Goal: Task Accomplishment & Management: Manage account settings

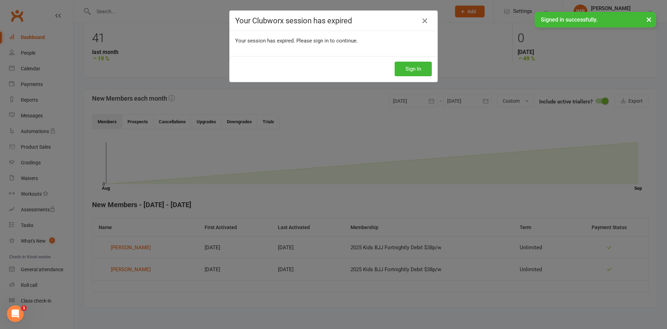
click at [425, 22] on icon at bounding box center [425, 21] width 8 height 8
click at [411, 66] on button "Sign In" at bounding box center [413, 69] width 37 height 15
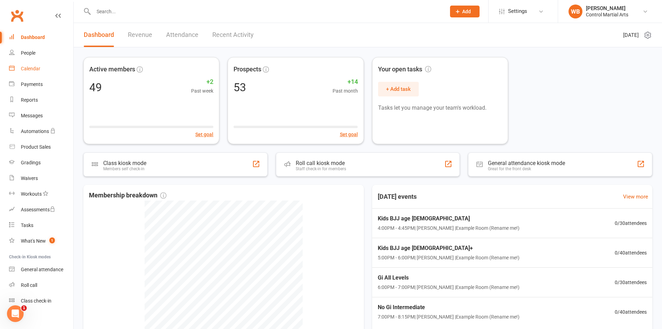
click at [39, 66] on div "Calendar" at bounding box center [30, 69] width 19 height 6
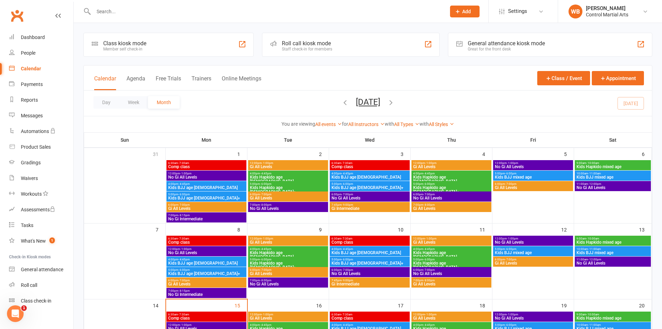
click at [141, 11] on input "text" at bounding box center [266, 12] width 350 height 10
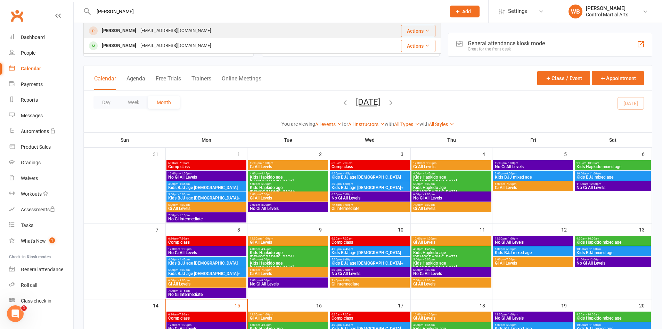
type input "anna"
click at [138, 31] on div "Billsdomain@gmail.com" at bounding box center [175, 31] width 75 height 10
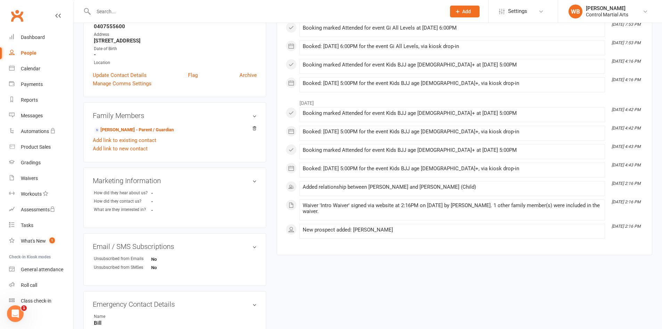
scroll to position [104, 0]
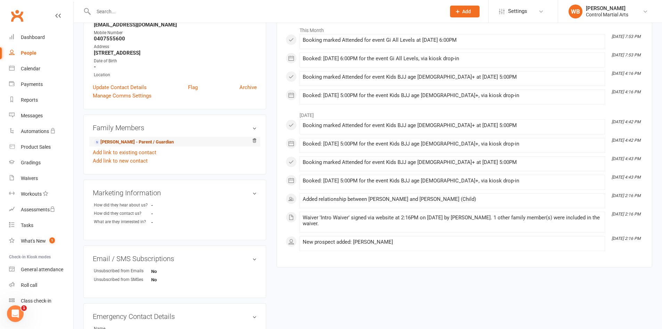
click at [157, 139] on link "Bill Banovic - Parent / Guardian" at bounding box center [134, 141] width 80 height 7
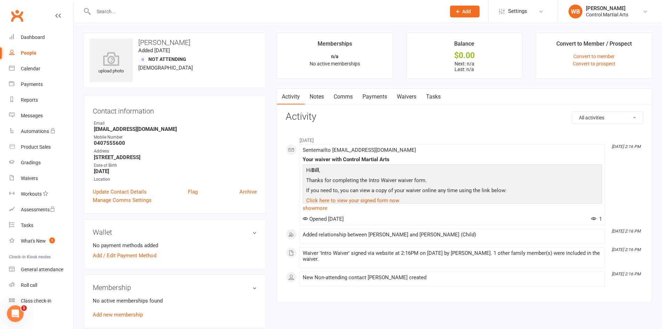
click at [404, 98] on link "Waivers" at bounding box center [406, 97] width 29 height 16
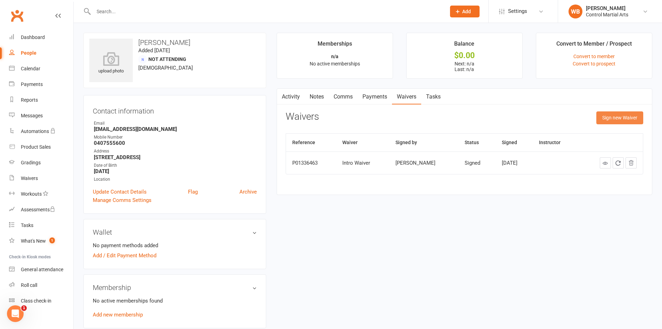
click at [612, 117] on button "Sign new Waiver" at bounding box center [620, 117] width 47 height 13
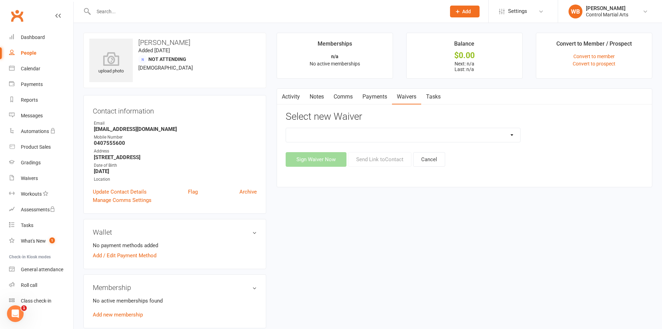
click at [415, 130] on select "Intro Waiver Membership Agreement fortnightly debit Membership Agreement UpFron…" at bounding box center [403, 135] width 234 height 14
select select "14433"
click at [286, 128] on select "Intro Waiver Membership Agreement fortnightly debit Membership Agreement UpFron…" at bounding box center [403, 135] width 234 height 14
click at [380, 161] on button "Send Link to Contact" at bounding box center [379, 159] width 63 height 15
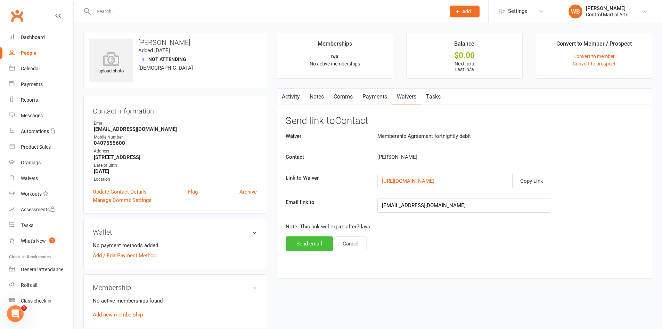
click at [317, 248] on button "Send email" at bounding box center [309, 243] width 47 height 15
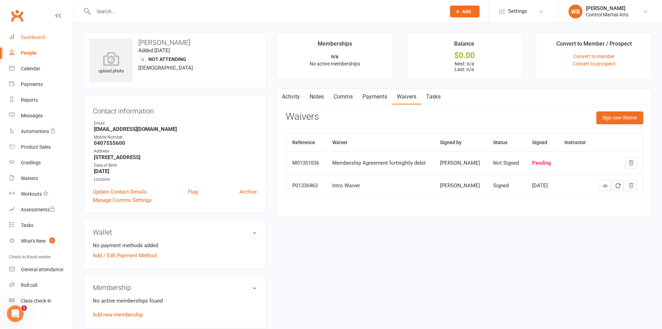
click at [35, 35] on div "Dashboard" at bounding box center [33, 37] width 24 height 6
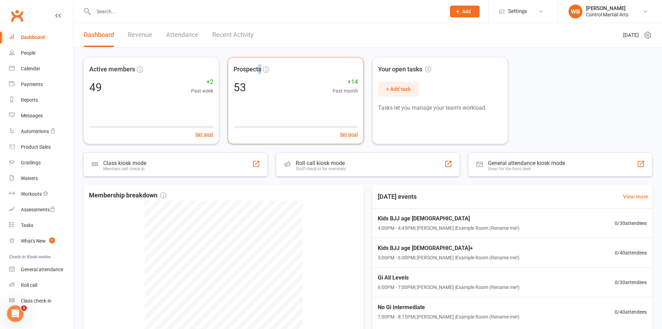
drag, startPoint x: 260, startPoint y: 55, endPoint x: 261, endPoint y: 59, distance: 3.9
click at [261, 55] on div "Active members 49 +2 Past week Set goal Prospects 53 +14 Past month Set goal Yo…" at bounding box center [368, 213] width 589 height 333
click at [162, 55] on div "Active members 49 +2 Past week Set goal Prospects 53 +14 Past month Set goal Yo…" at bounding box center [368, 213] width 589 height 333
click at [16, 19] on link "Clubworx" at bounding box center [16, 15] width 17 height 17
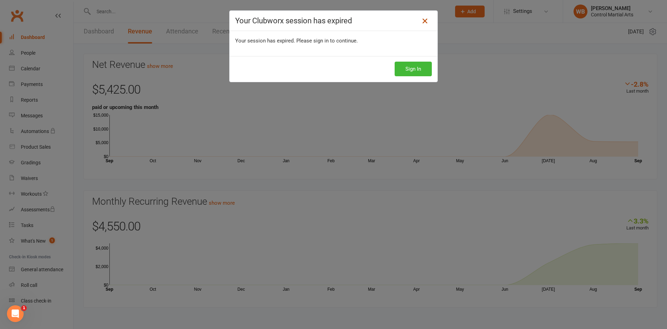
click at [422, 19] on icon at bounding box center [425, 21] width 8 height 8
click at [425, 18] on icon at bounding box center [425, 21] width 8 height 8
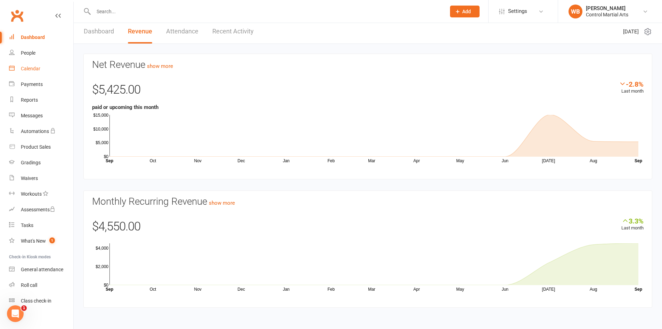
click at [26, 68] on div "Calendar" at bounding box center [30, 69] width 19 height 6
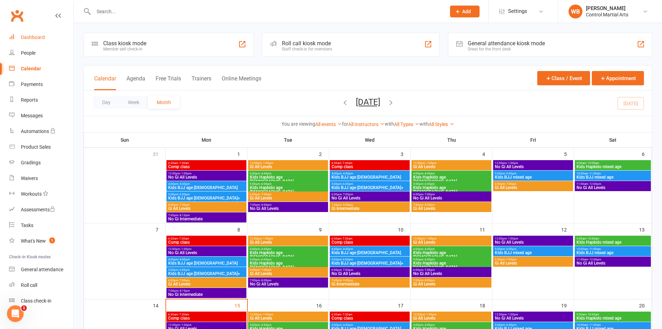
click at [27, 32] on link "Dashboard" at bounding box center [41, 38] width 64 height 16
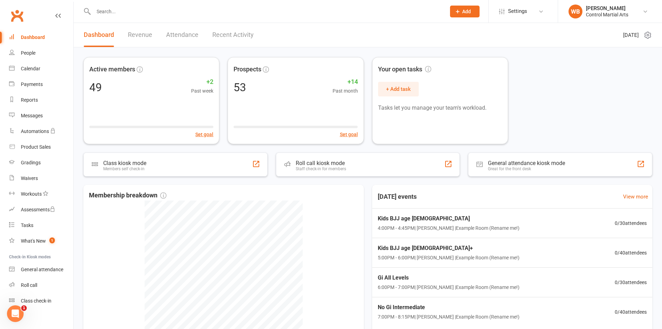
click at [144, 37] on link "Revenue" at bounding box center [140, 35] width 24 height 24
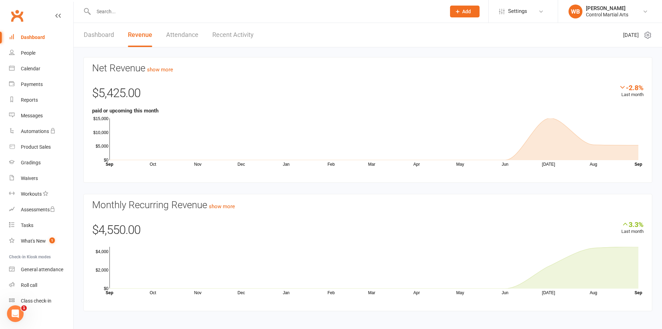
click at [183, 40] on link "Attendance" at bounding box center [182, 35] width 32 height 24
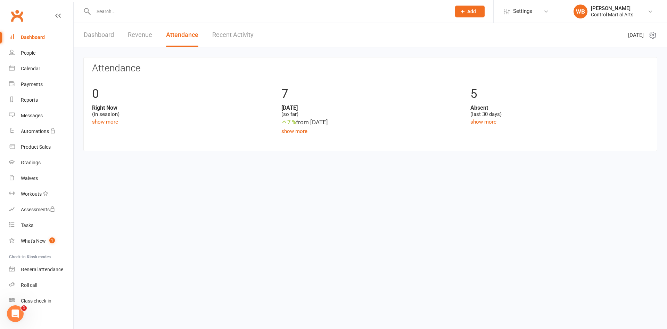
click at [135, 34] on link "Revenue" at bounding box center [140, 35] width 24 height 24
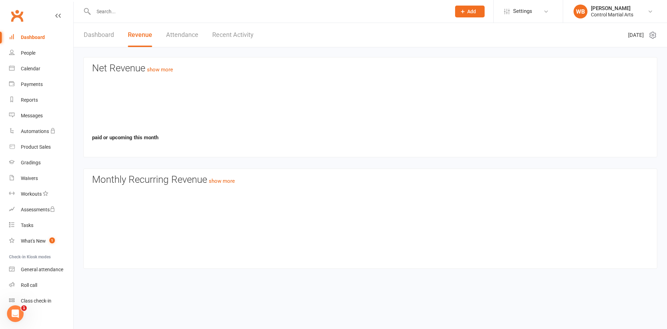
click at [183, 34] on link "Attendance" at bounding box center [182, 35] width 32 height 24
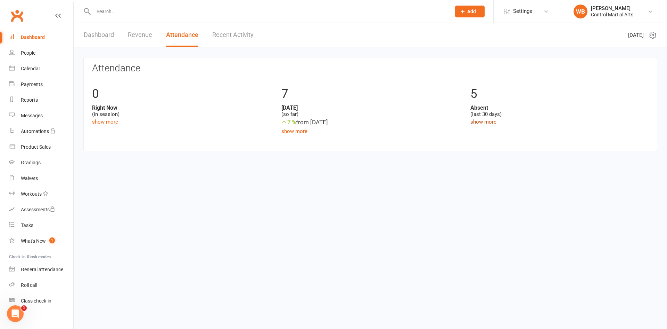
click at [486, 122] on link "show more" at bounding box center [484, 122] width 26 height 6
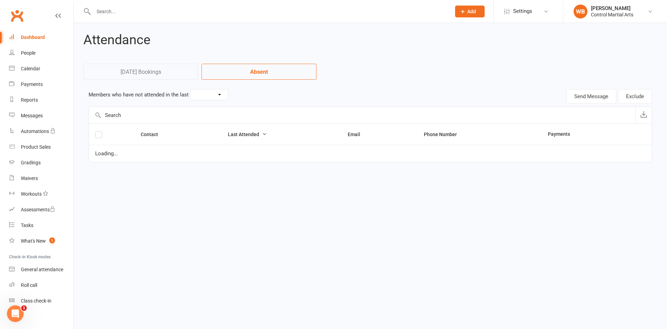
select select "30"
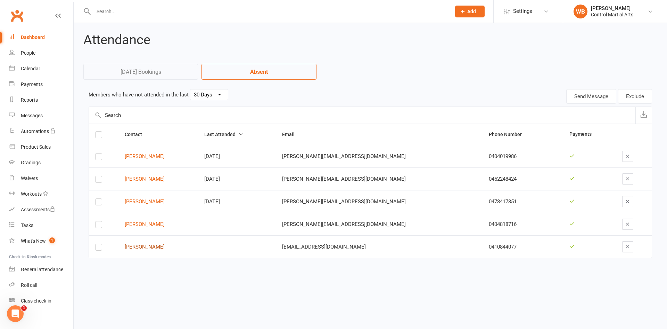
click at [159, 249] on link "Dorien Mergan" at bounding box center [158, 247] width 67 height 6
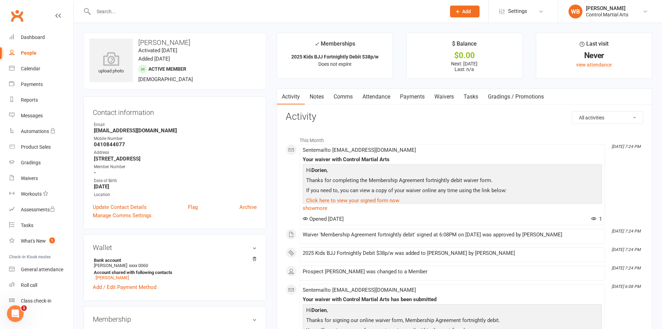
click at [416, 104] on link "Payments" at bounding box center [412, 97] width 34 height 16
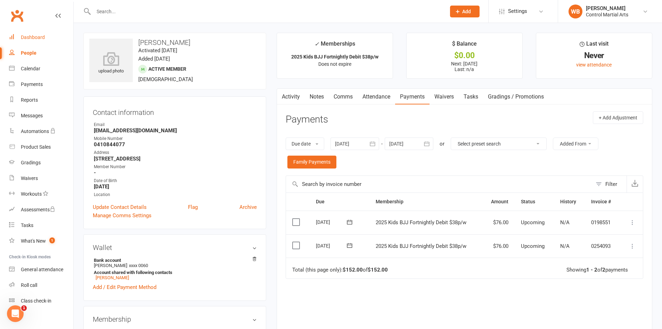
click at [36, 34] on div "Dashboard" at bounding box center [33, 37] width 24 height 6
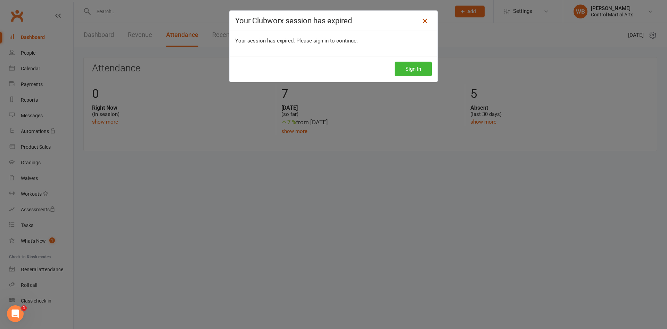
click at [423, 21] on icon at bounding box center [425, 21] width 8 height 8
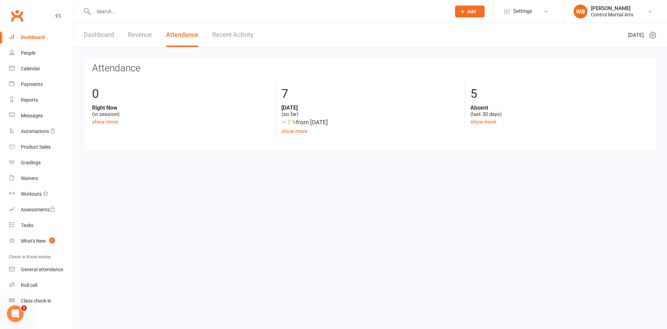
click at [20, 13] on link "Clubworx" at bounding box center [16, 15] width 17 height 17
click at [35, 68] on div "Calendar" at bounding box center [30, 69] width 19 height 6
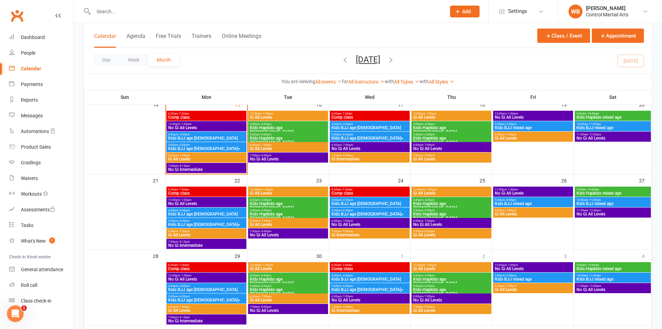
scroll to position [188, 0]
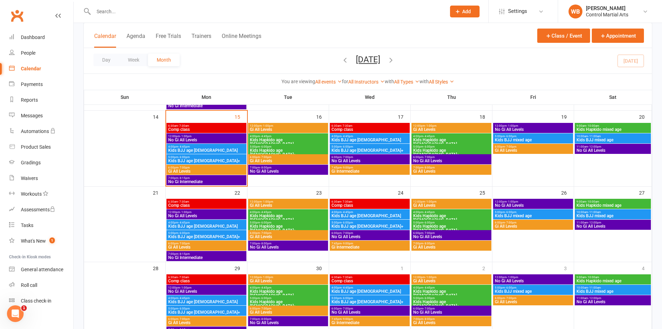
click at [208, 128] on span "Comp class" at bounding box center [206, 129] width 77 height 4
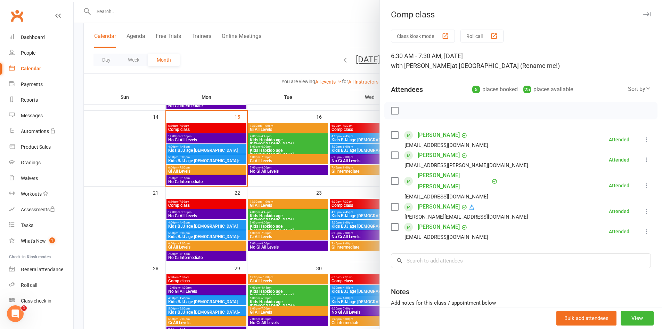
click at [273, 62] on div at bounding box center [368, 164] width 589 height 329
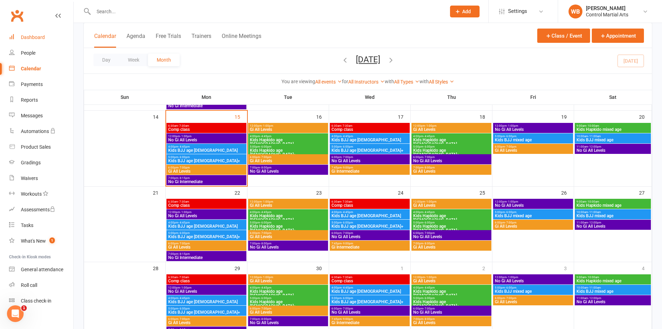
click at [38, 32] on link "Dashboard" at bounding box center [41, 38] width 64 height 16
